Goal: Information Seeking & Learning: Learn about a topic

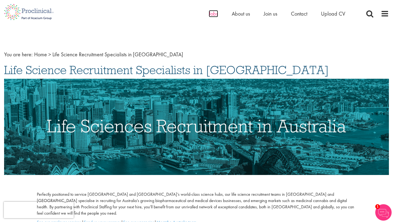
click at [213, 14] on span "Jobs" at bounding box center [213, 13] width 9 height 7
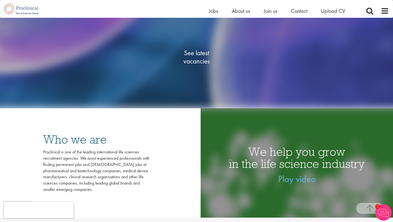
scroll to position [102, 0]
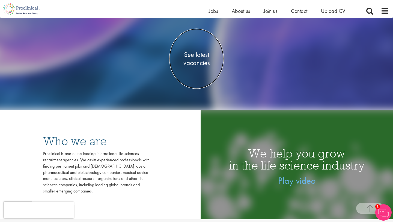
click at [198, 51] on span "See latest vacancies" at bounding box center [196, 58] width 55 height 16
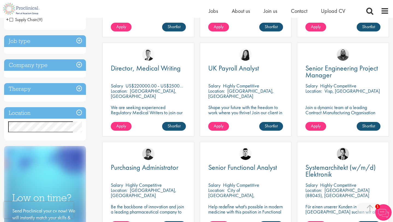
scroll to position [182, 0]
